Goal: Find specific page/section: Find specific page/section

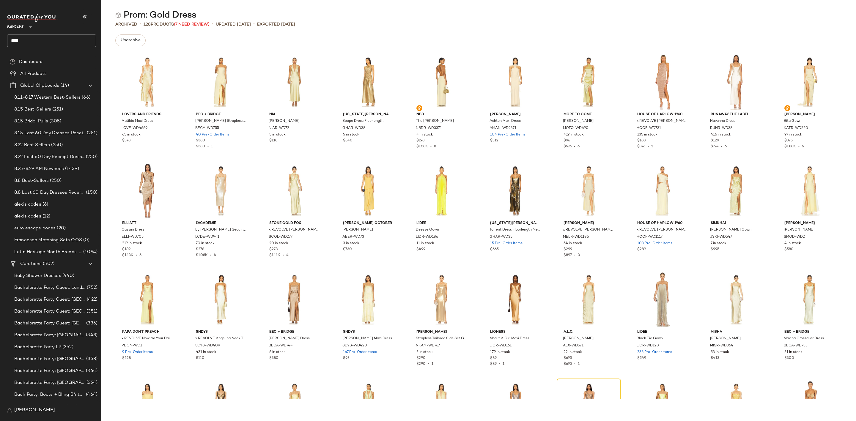
scroll to position [2715, 0]
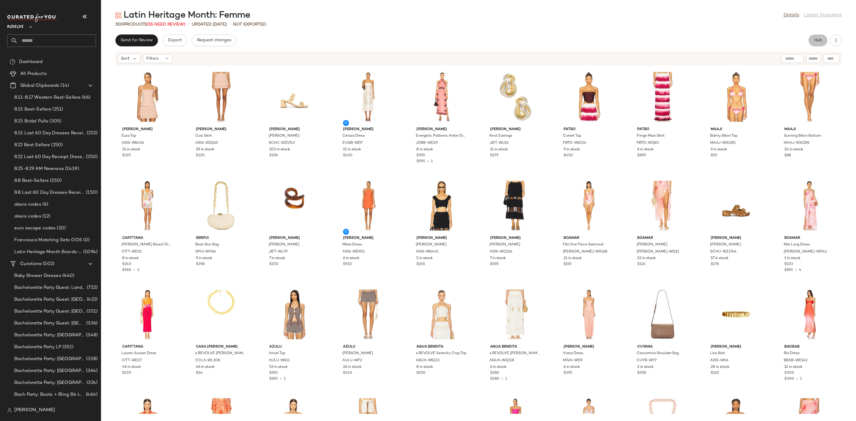
click at [820, 40] on span "Hub" at bounding box center [818, 40] width 8 height 5
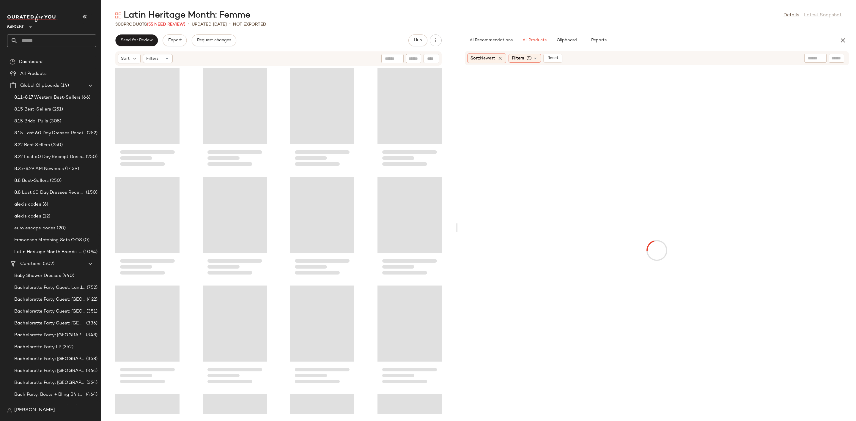
drag, startPoint x: 478, startPoint y: 233, endPoint x: 457, endPoint y: 233, distance: 20.5
click at [457, 233] on div "Latin Heritage Month: Femme Details Latest Snapshot 300 Products (55 Need Revie…" at bounding box center [478, 216] width 755 height 412
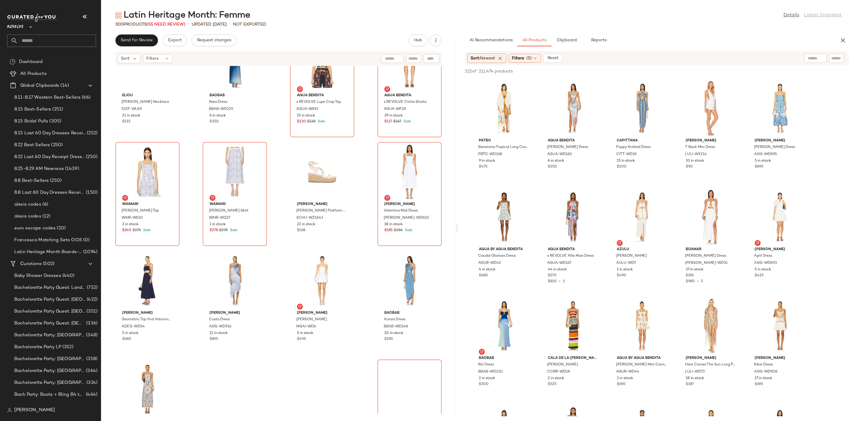
scroll to position [7810, 0]
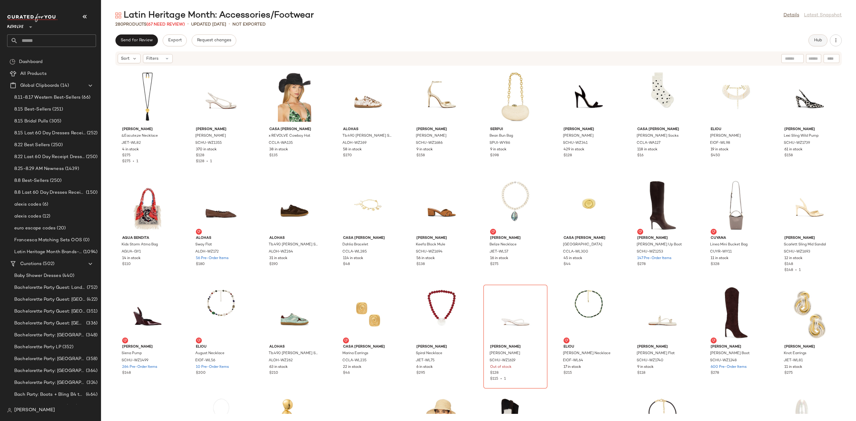
click at [816, 41] on span "Hub" at bounding box center [818, 40] width 8 height 5
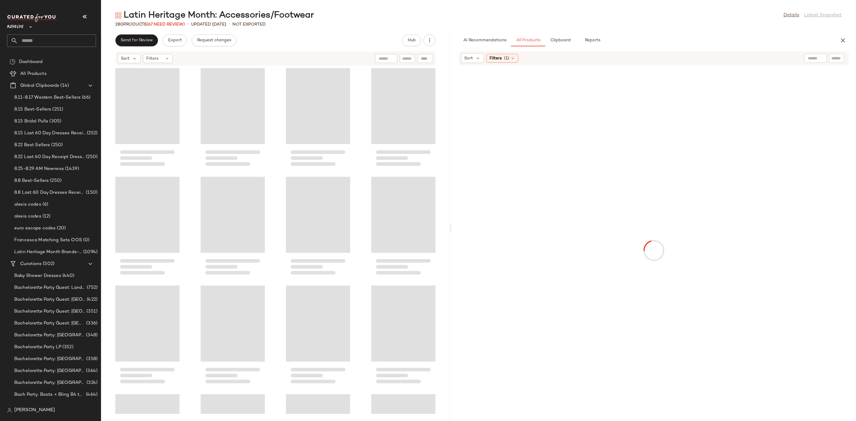
drag, startPoint x: 478, startPoint y: 230, endPoint x: 450, endPoint y: 239, distance: 29.6
click at [450, 239] on div "Latin Heritage Month: Accessories/Footwear Details Latest Snapshot 280 Products…" at bounding box center [478, 216] width 755 height 412
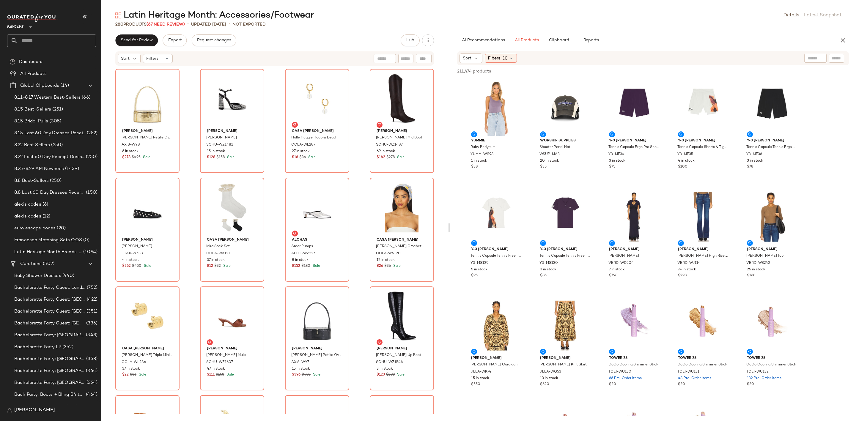
scroll to position [7266, 0]
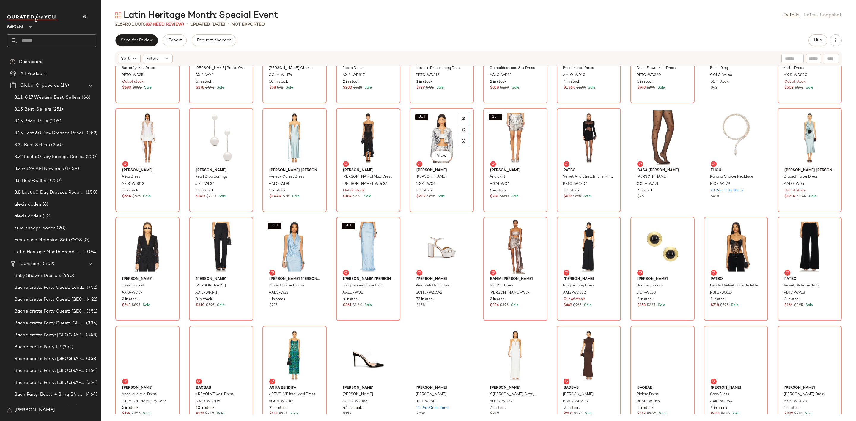
scroll to position [2046, 0]
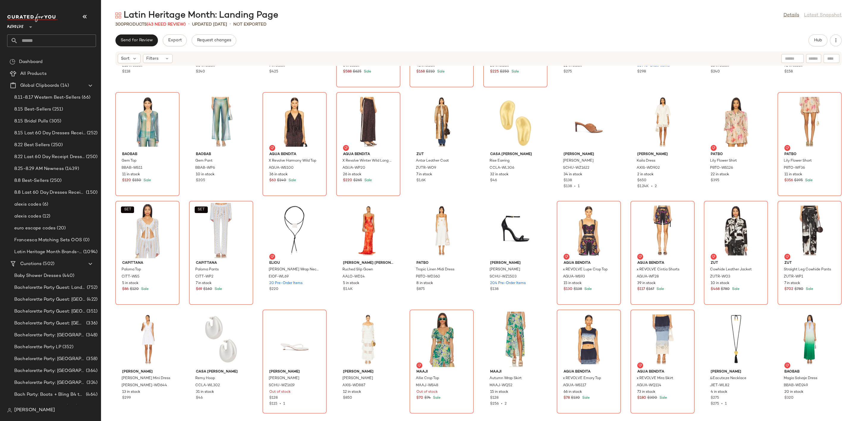
scroll to position [2337, 0]
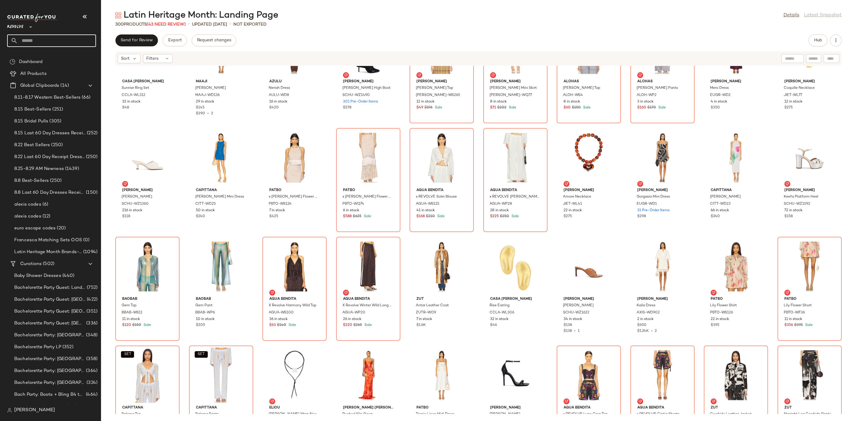
click at [73, 41] on input "text" at bounding box center [57, 40] width 78 height 12
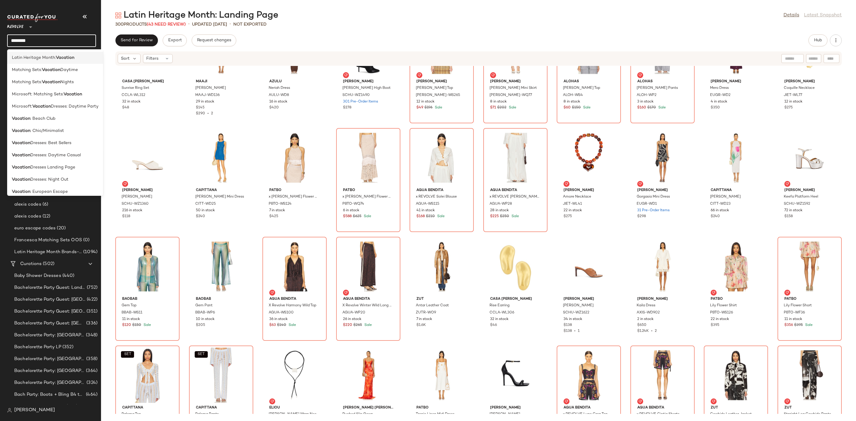
type input "********"
click at [73, 56] on b "Vacation" at bounding box center [65, 58] width 18 height 6
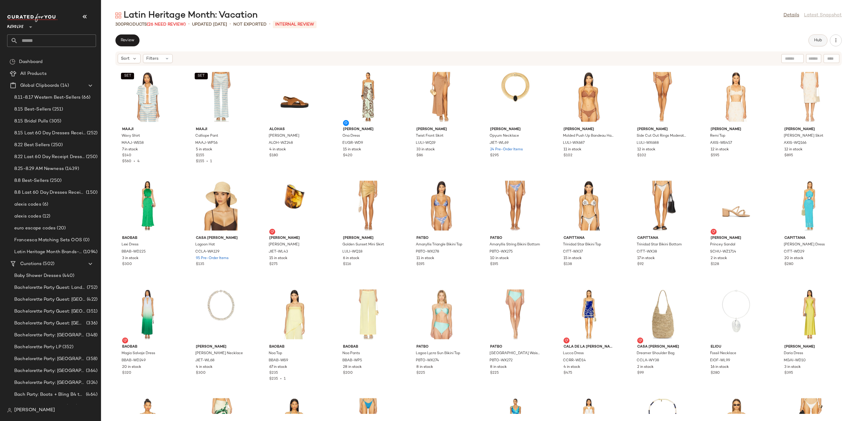
click at [814, 44] on button "Hub" at bounding box center [817, 40] width 19 height 12
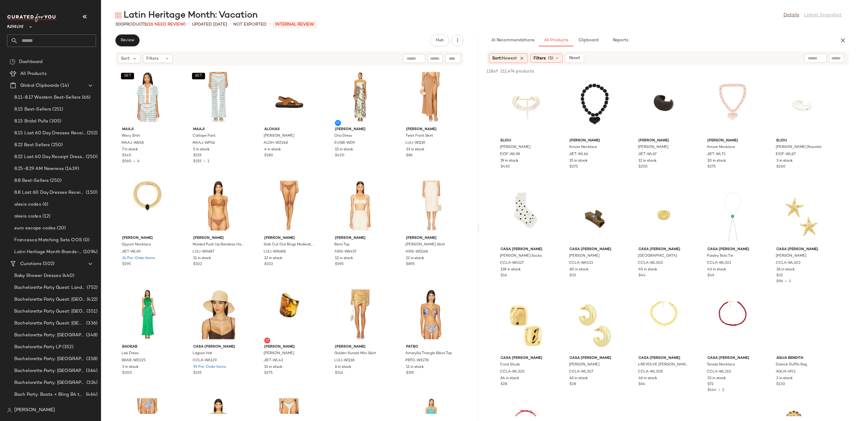
drag, startPoint x: 478, startPoint y: 224, endPoint x: 455, endPoint y: 227, distance: 23.7
click at [455, 227] on div "Latin Heritage Month: Vacation Details Latest Snapshot 300 Products (26 Need Re…" at bounding box center [478, 216] width 755 height 412
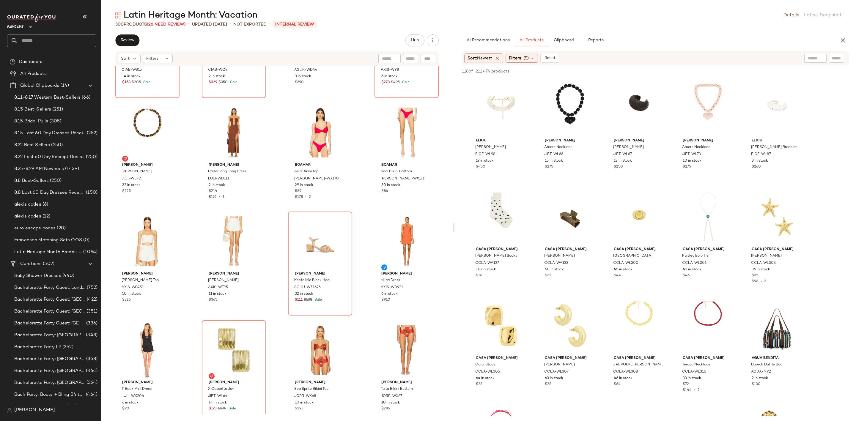
scroll to position [6696, 0]
